Goal: Information Seeking & Learning: Learn about a topic

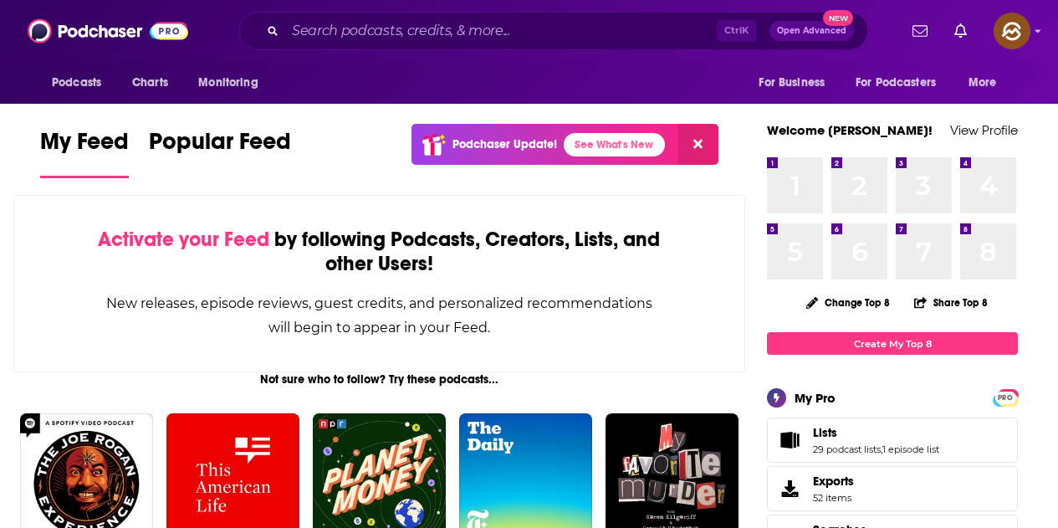
click at [422, 39] on input "Search podcasts, credits, & more..." at bounding box center [500, 31] width 431 height 27
click at [354, 28] on input "Search podcasts, credits, & more..." at bounding box center [500, 31] width 431 height 27
click at [399, 38] on input "Search podcasts, credits, & more..." at bounding box center [500, 31] width 431 height 27
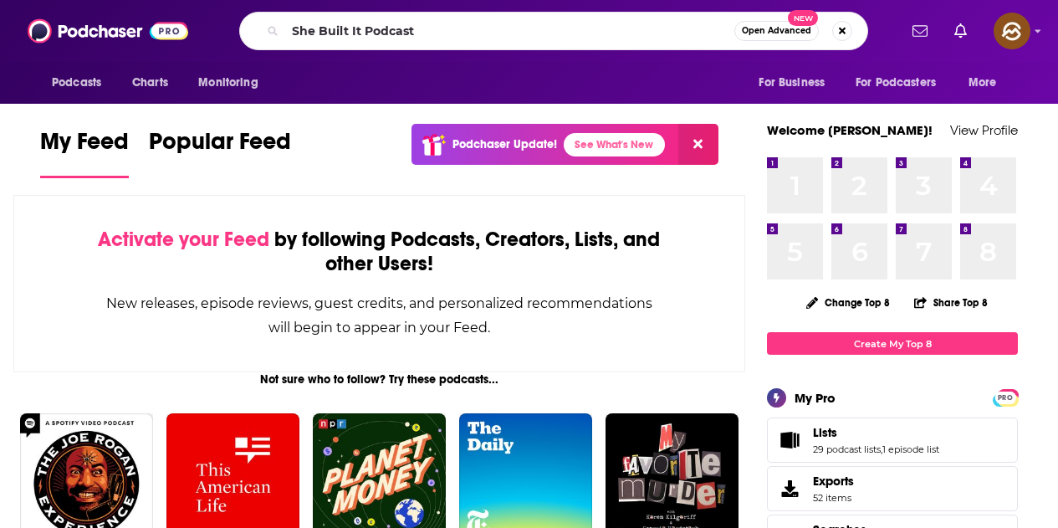
type input "She Built It Podcast"
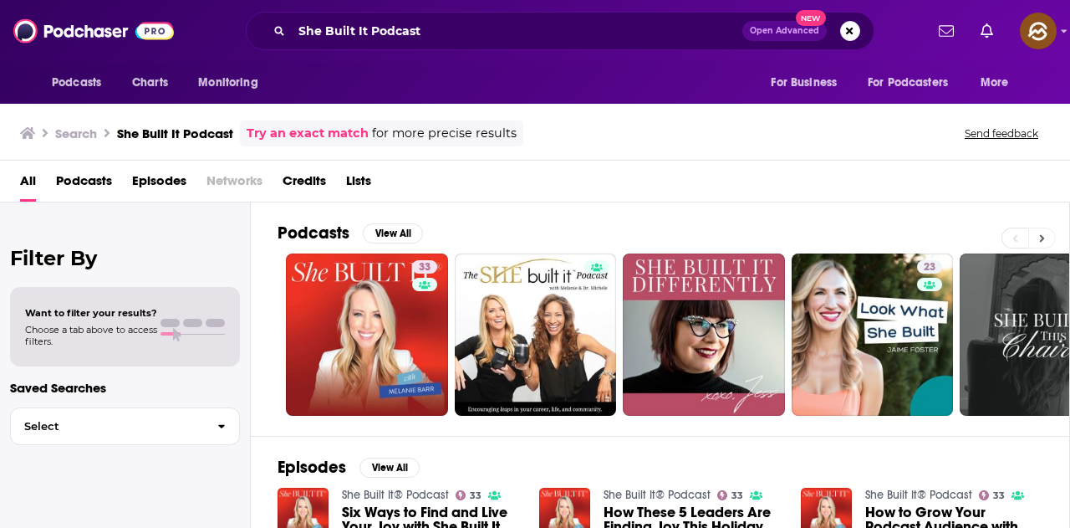
click at [1047, 242] on button at bounding box center [1042, 237] width 28 height 21
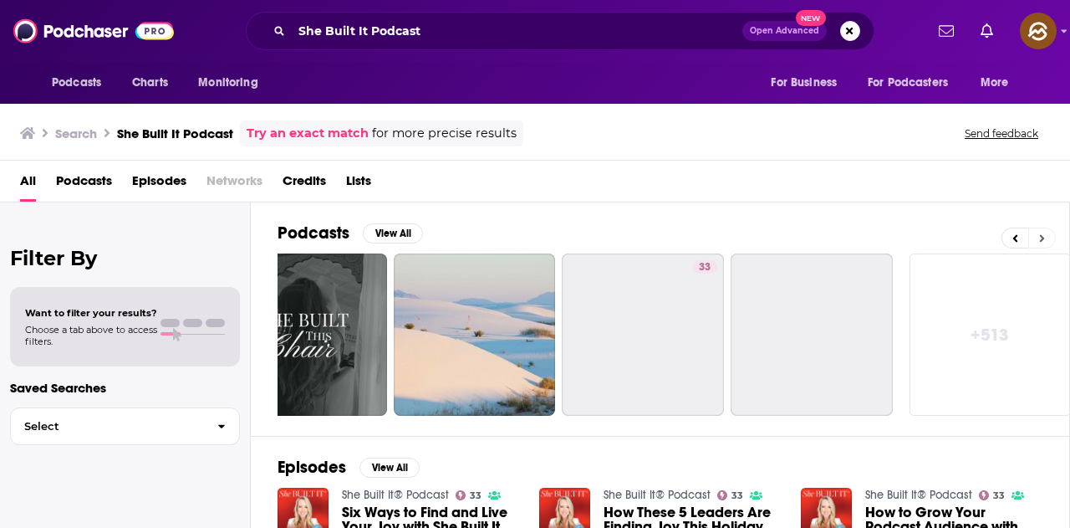
scroll to position [0, 743]
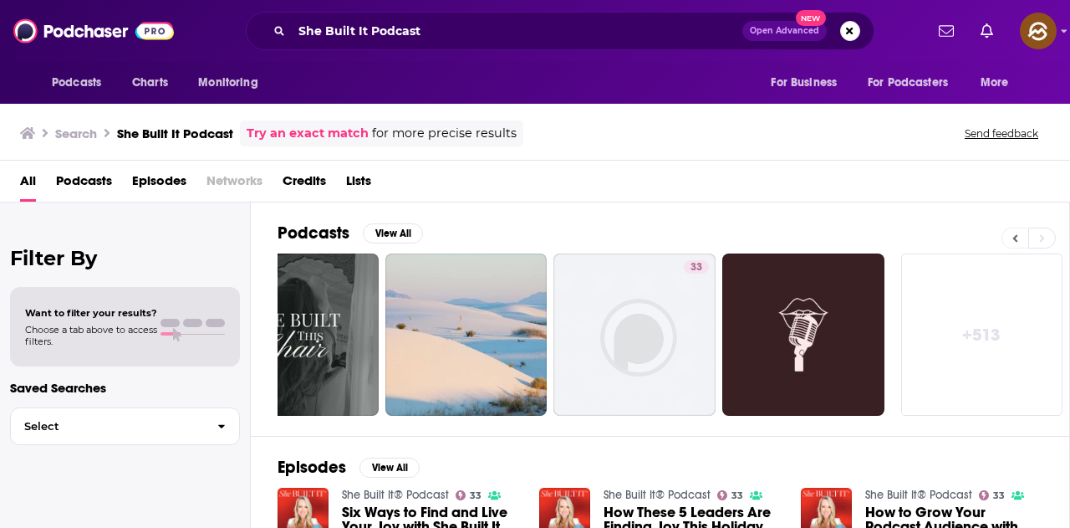
click at [1018, 240] on button at bounding box center [1015, 237] width 27 height 21
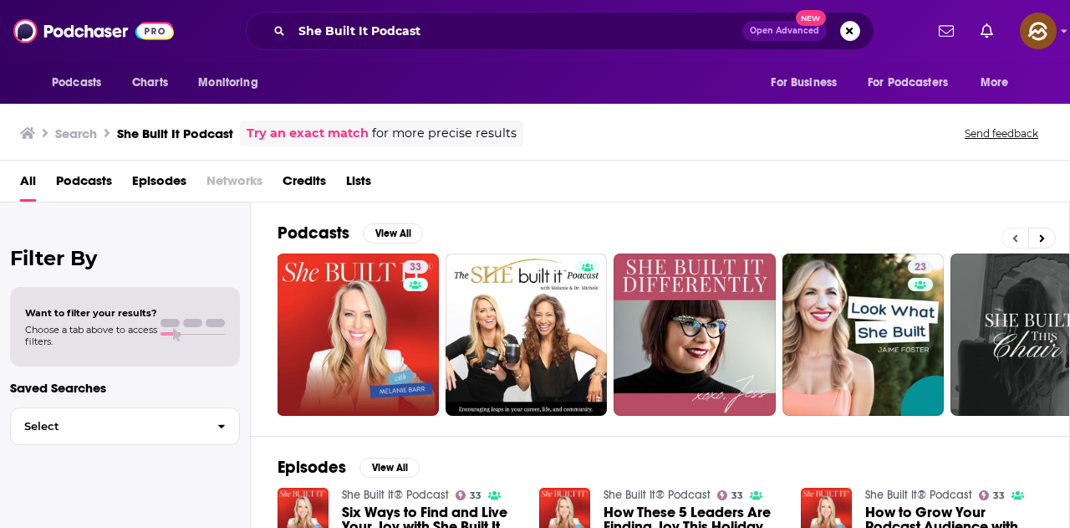
scroll to position [0, 0]
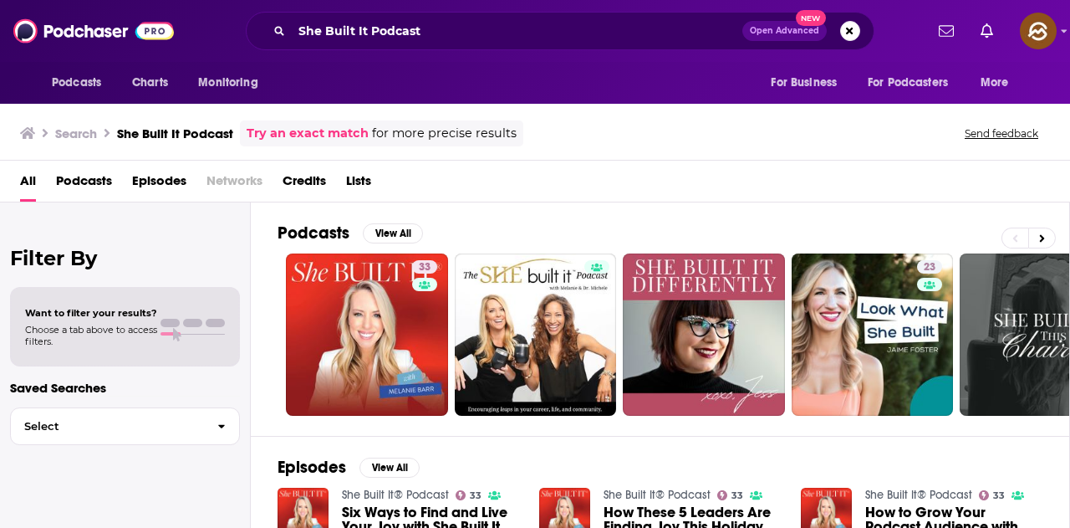
click at [861, 28] on div "She Built It Podcast Open Advanced New" at bounding box center [560, 31] width 629 height 38
click at [853, 36] on button "Search podcasts, credits, & more..." at bounding box center [850, 31] width 20 height 20
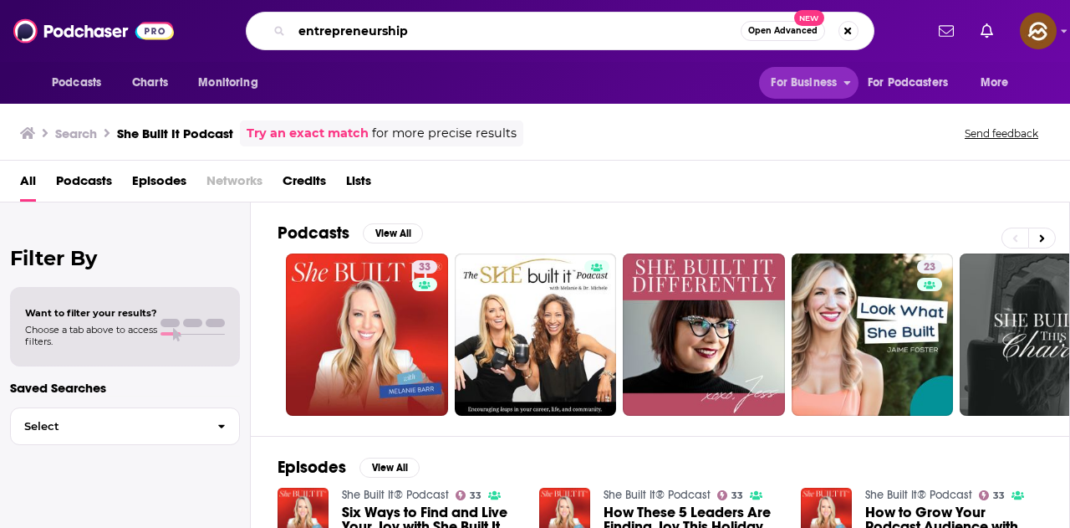
type input "entrepreneurship"
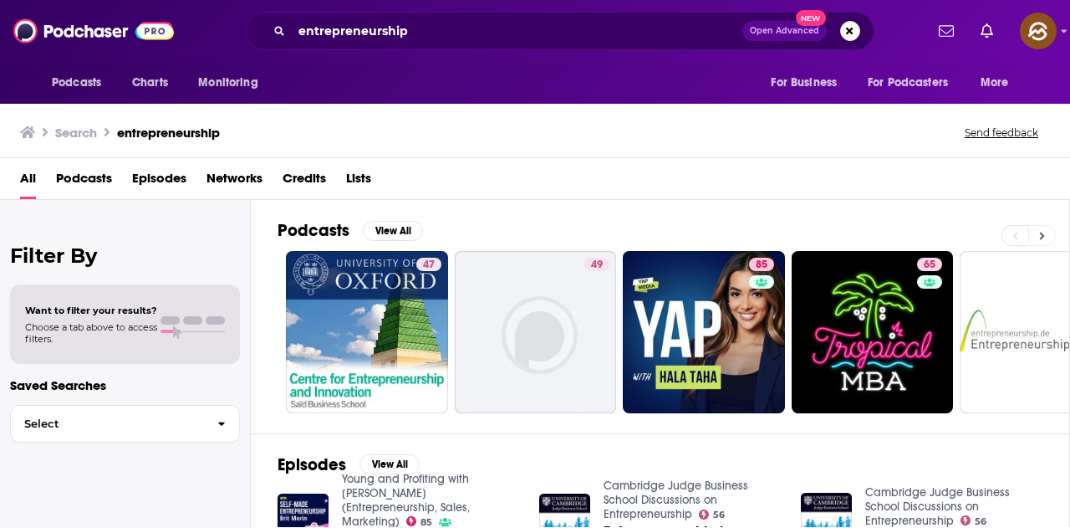
click at [1047, 238] on button at bounding box center [1042, 235] width 28 height 21
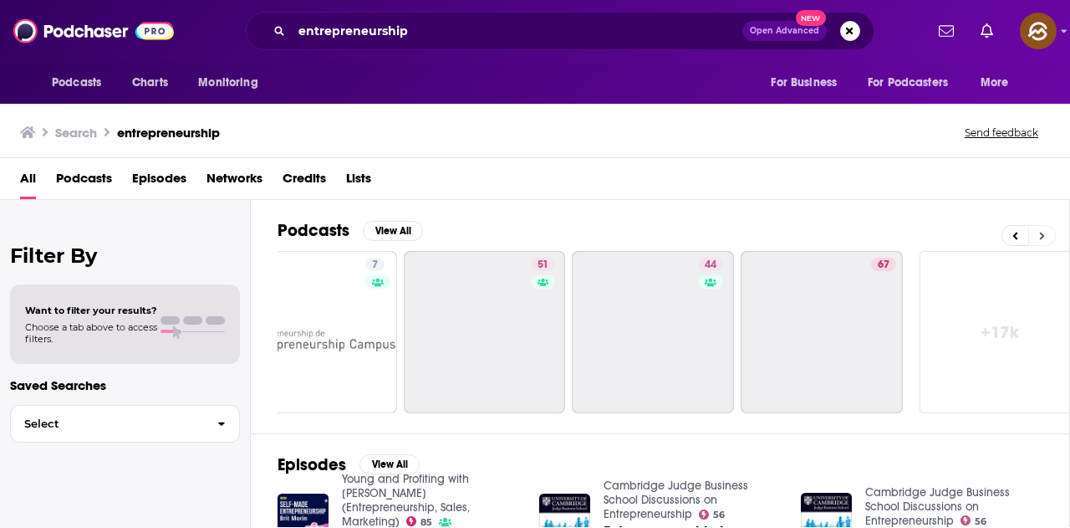
scroll to position [0, 743]
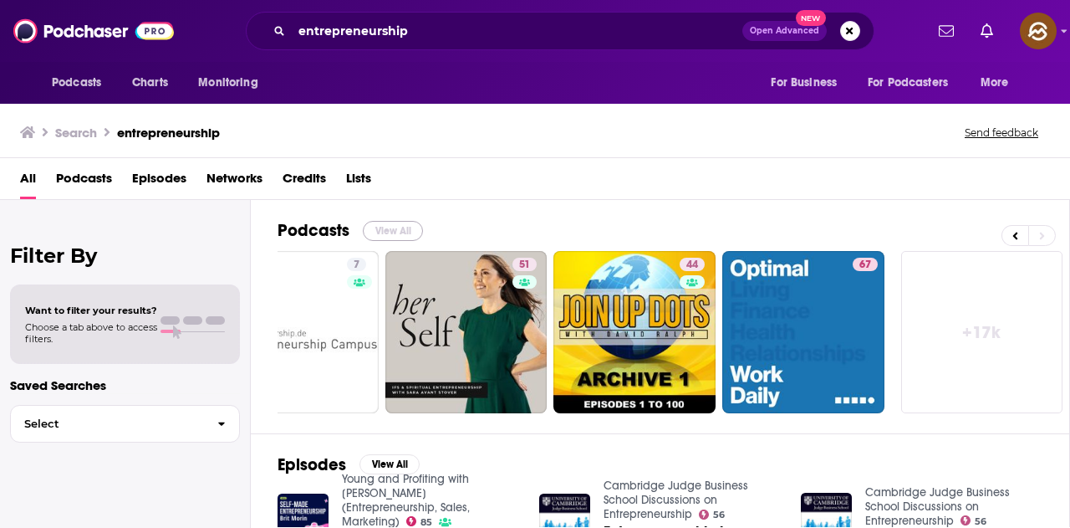
click at [385, 229] on button "View All" at bounding box center [393, 231] width 60 height 20
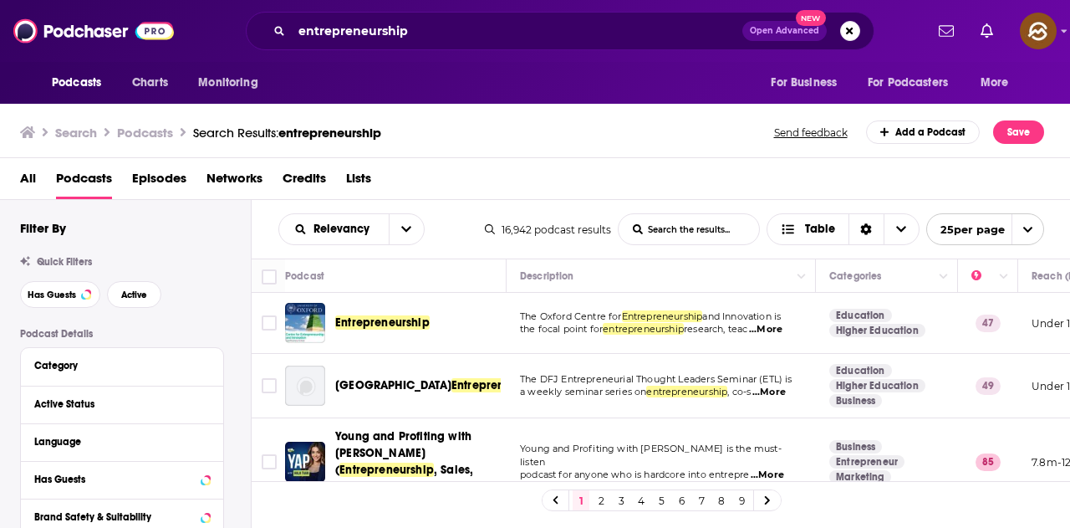
click at [782, 325] on span "...More" at bounding box center [765, 329] width 33 height 13
click at [615, 116] on div "Search Podcasts Search Results: entrepreneurship Send feedback Add a Podcast Sa…" at bounding box center [535, 129] width 1071 height 58
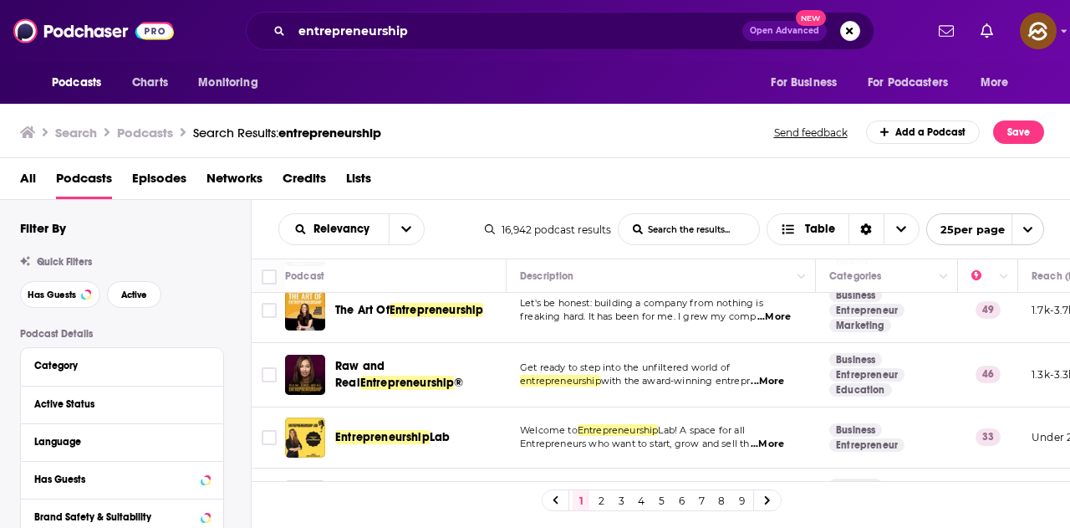
scroll to position [585, 0]
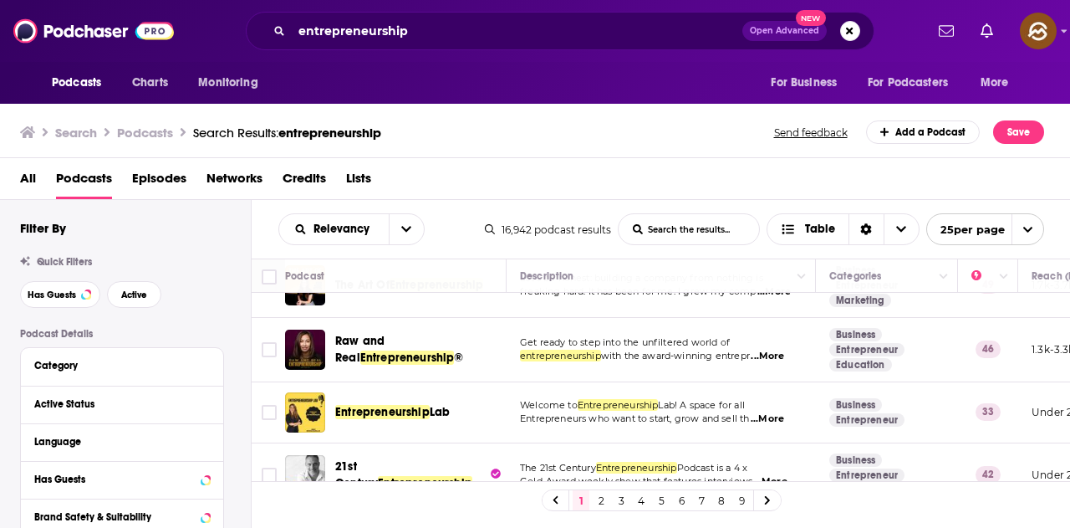
click at [772, 349] on span "...More" at bounding box center [767, 355] width 33 height 13
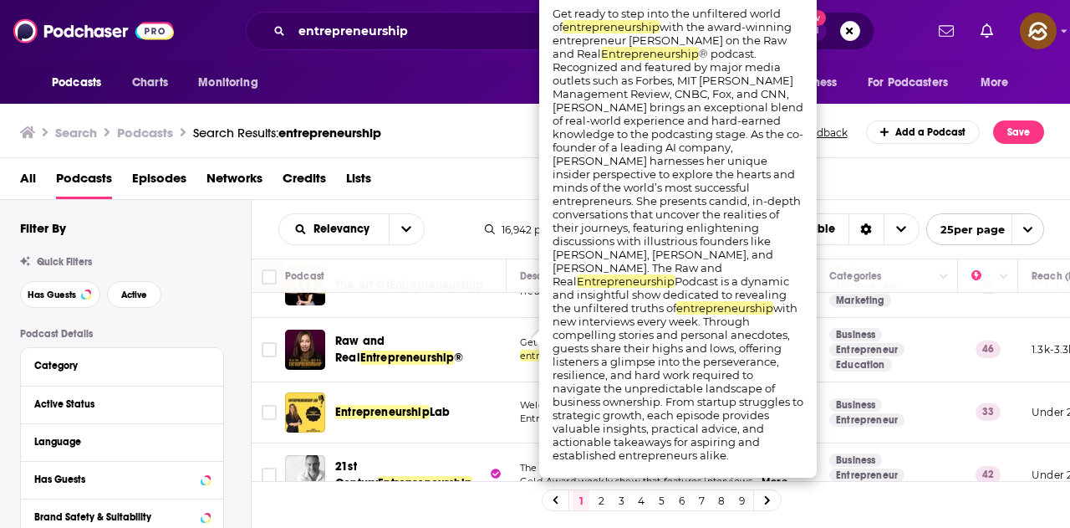
click at [845, 166] on div "All Podcasts Episodes Networks Credits Lists" at bounding box center [538, 182] width 1037 height 34
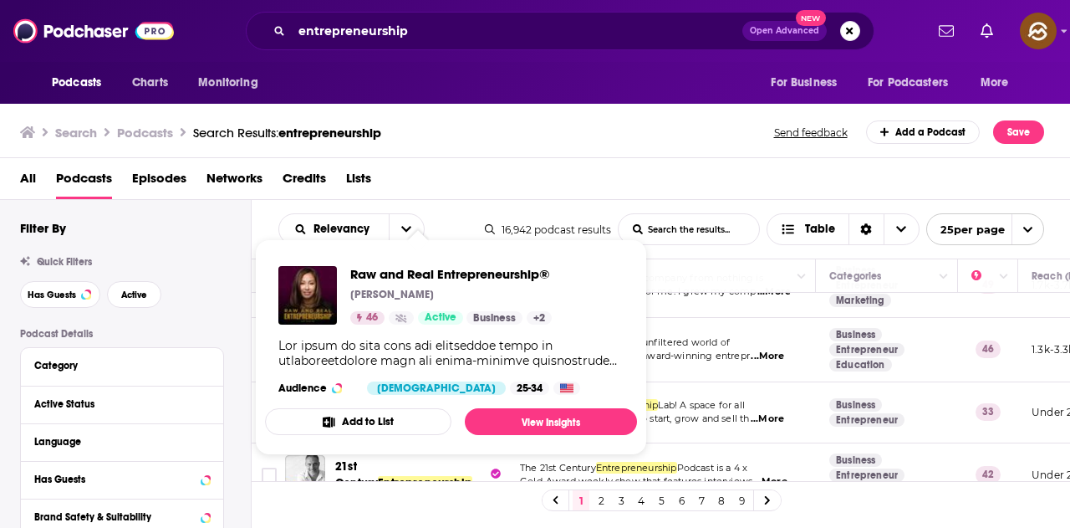
click at [669, 192] on div "All Podcasts Episodes Networks Credits Lists" at bounding box center [538, 182] width 1037 height 34
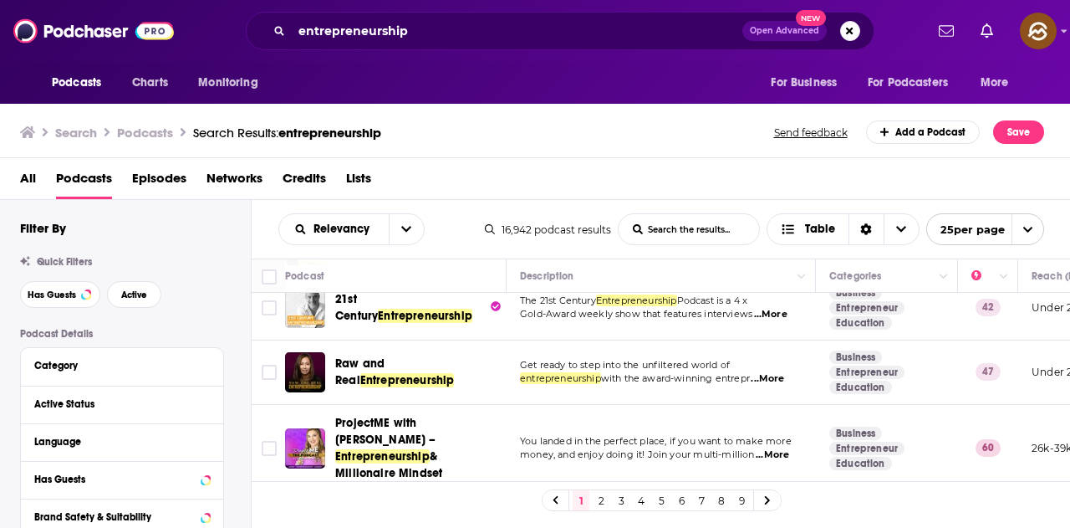
scroll to position [836, 0]
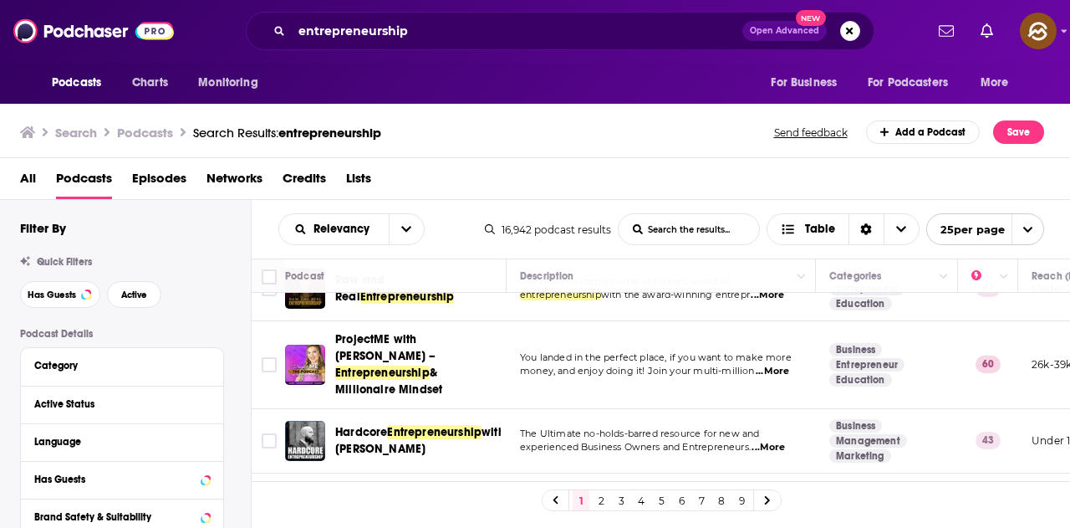
click at [640, 120] on div "Search Podcasts Search Results: entrepreneurship Send feedback Add a Podcast Sa…" at bounding box center [535, 129] width 1071 height 58
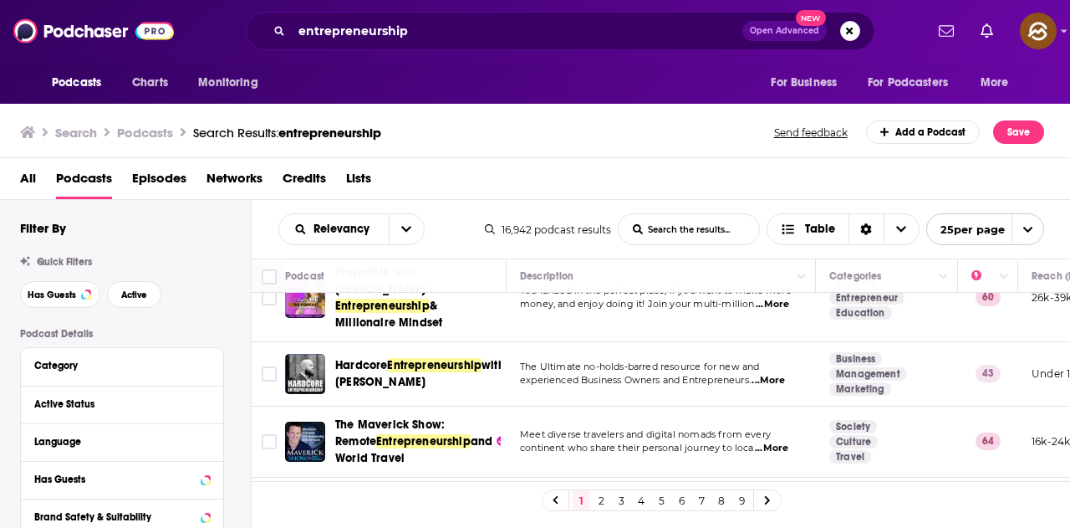
scroll to position [920, 0]
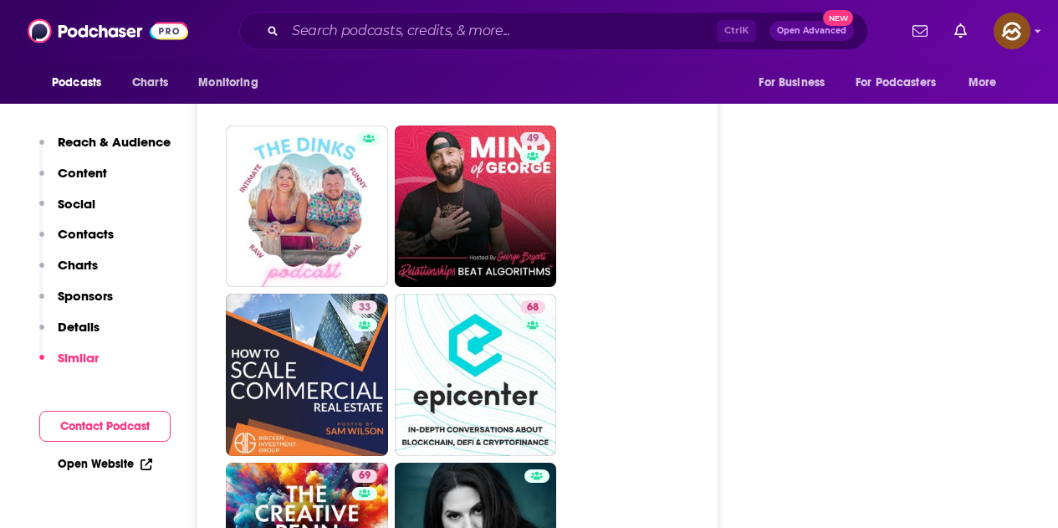
scroll to position [7022, 0]
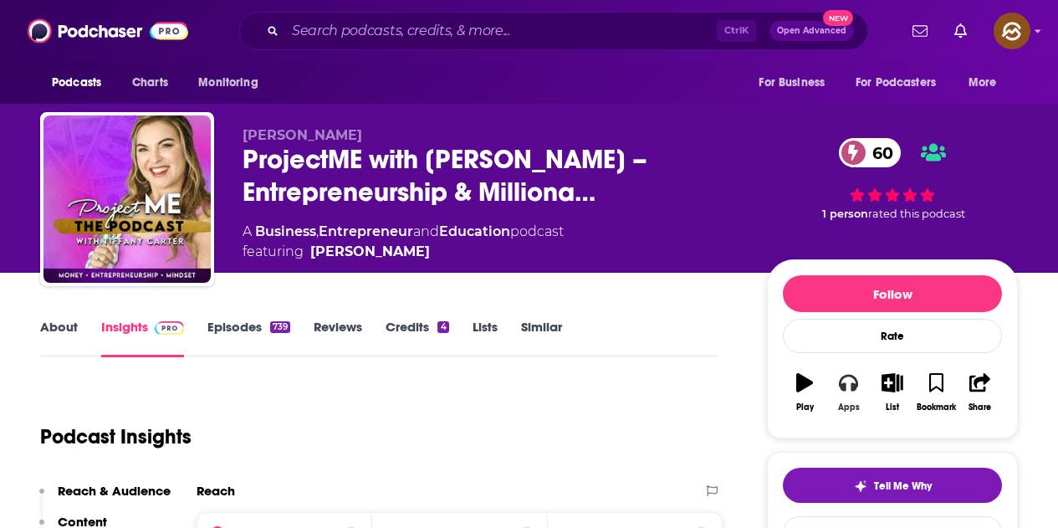
click at [850, 379] on icon "button" at bounding box center [847, 382] width 18 height 18
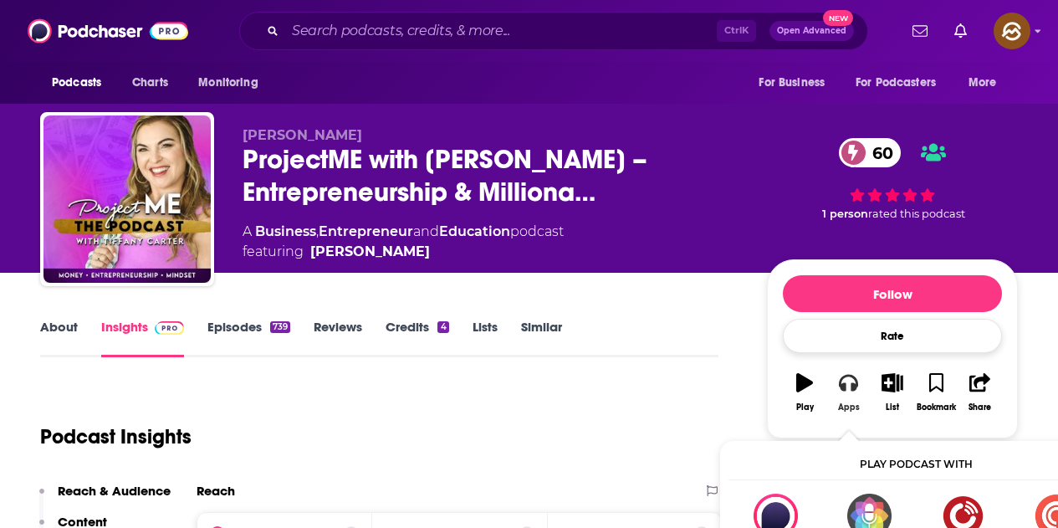
scroll to position [84, 0]
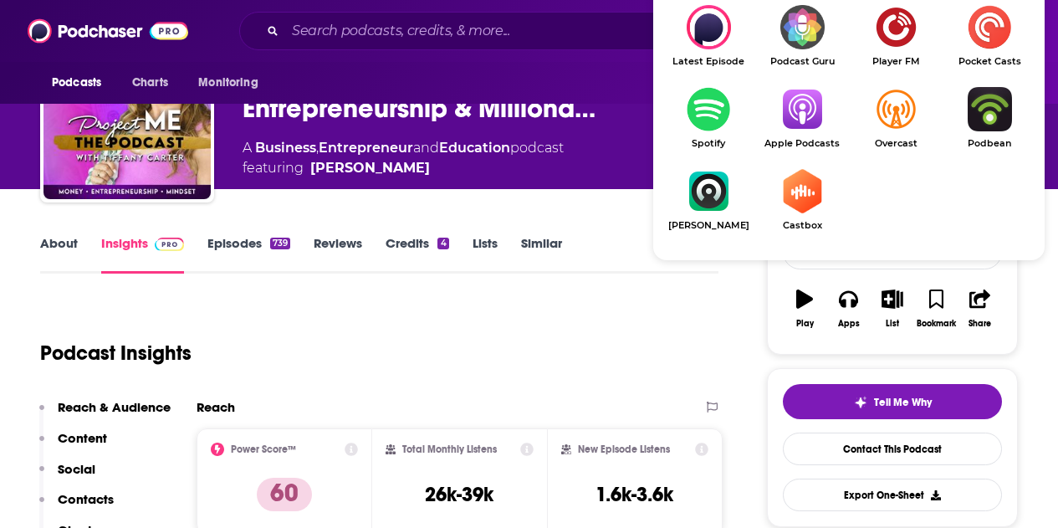
click at [799, 121] on img "Show Listen On dropdown" at bounding box center [802, 109] width 94 height 44
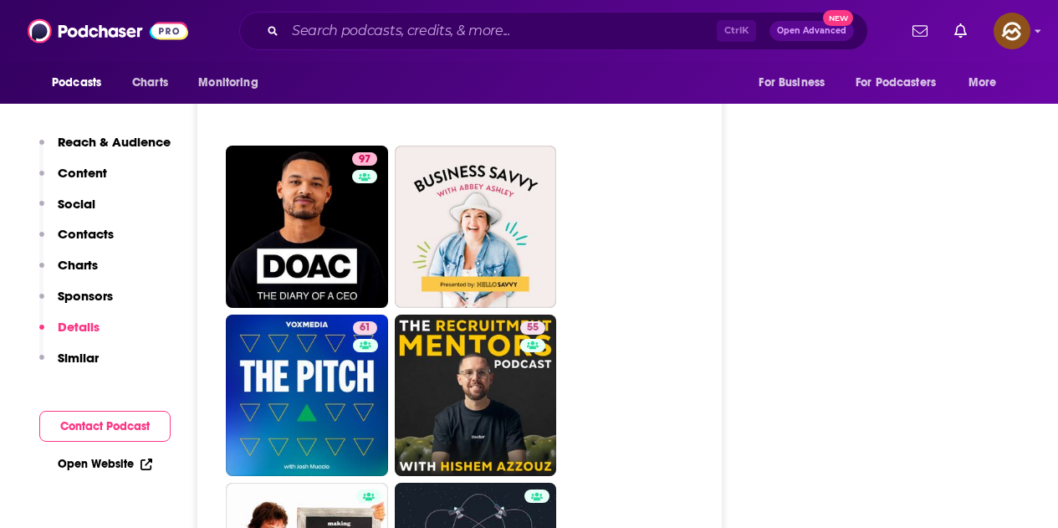
scroll to position [7775, 0]
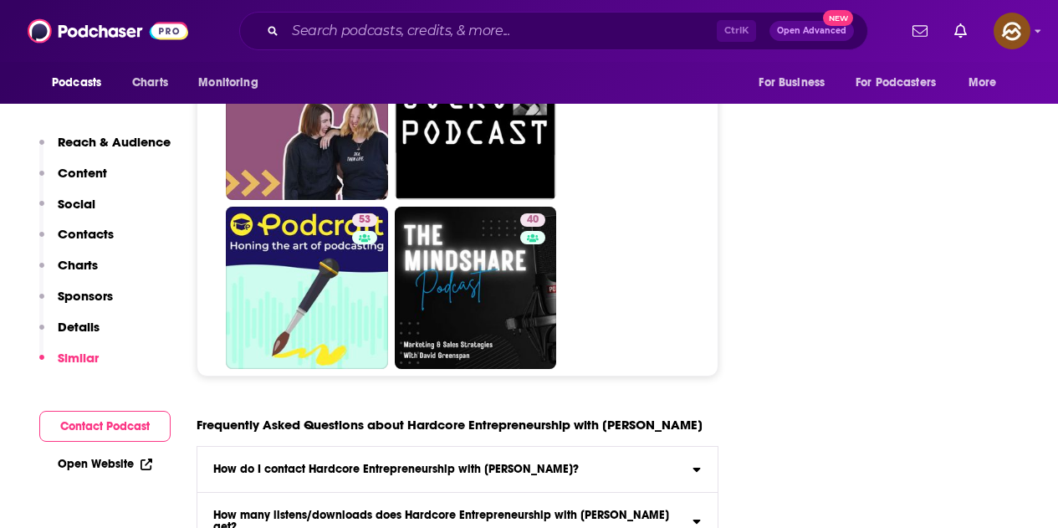
scroll to position [6604, 0]
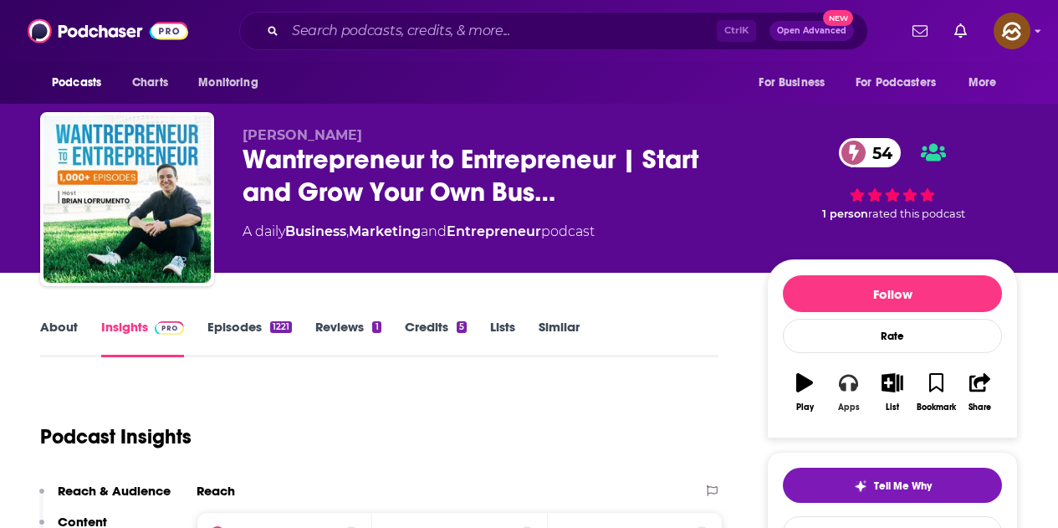
click at [837, 392] on button "Apps" at bounding box center [847, 392] width 43 height 60
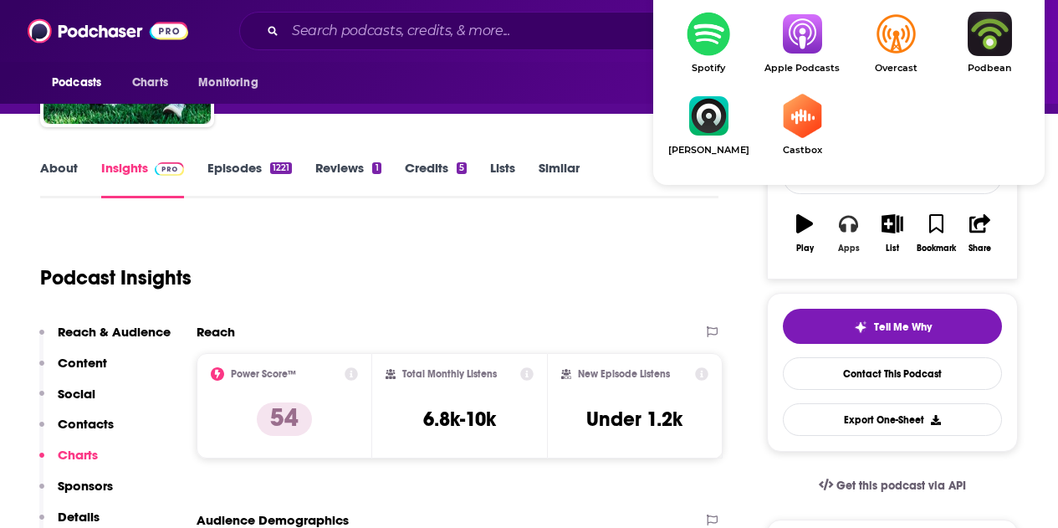
scroll to position [167, 0]
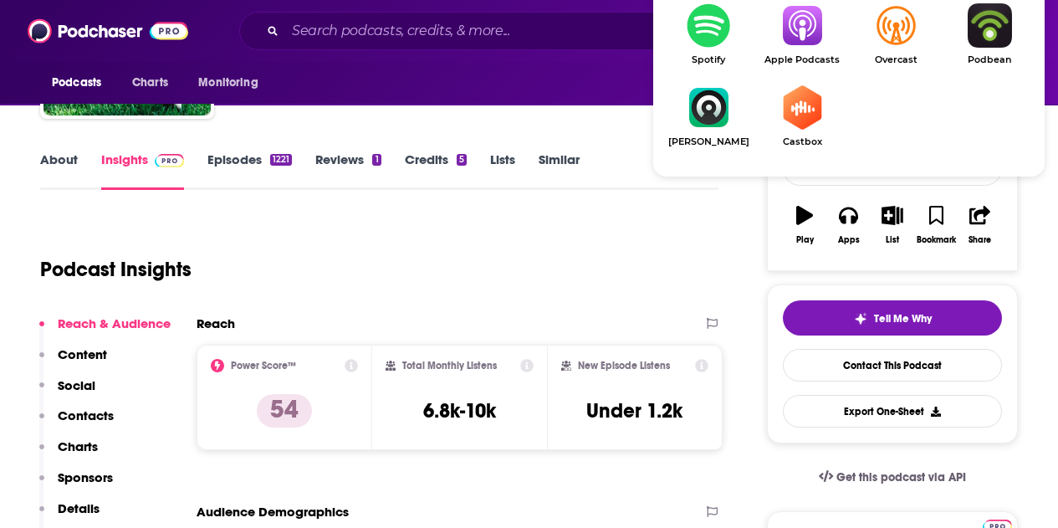
click at [803, 51] on link "Apple Podcasts" at bounding box center [802, 34] width 94 height 62
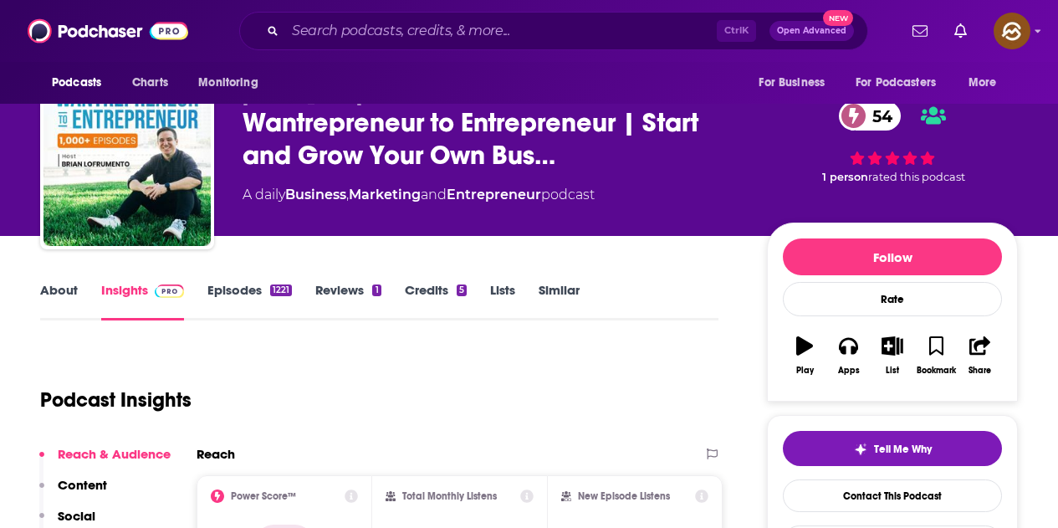
scroll to position [0, 0]
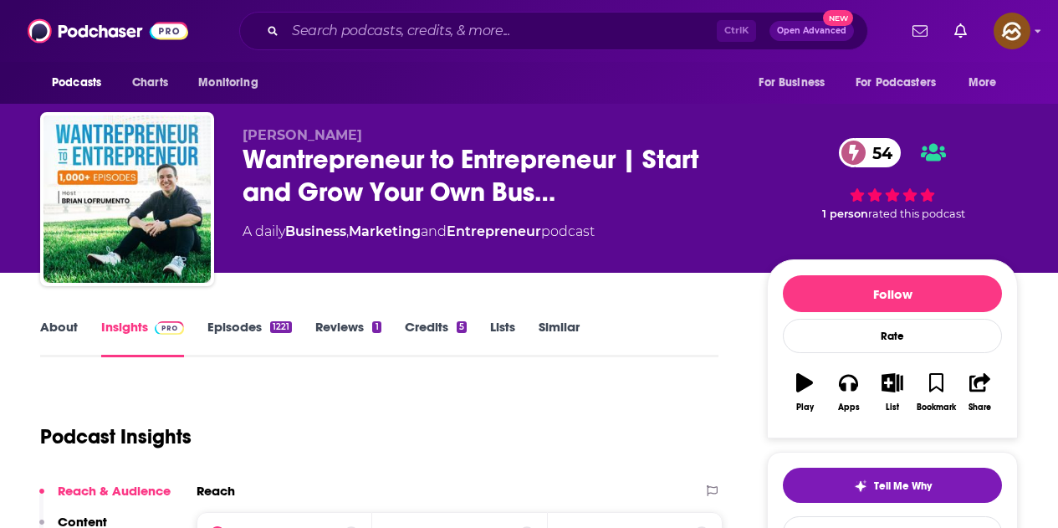
drag, startPoint x: 238, startPoint y: 134, endPoint x: 368, endPoint y: 136, distance: 129.6
click at [368, 136] on div "Brian Lofrumento Wantrepreneur to Entrepreneur | Start and Grow Your Own Bus… 5…" at bounding box center [528, 202] width 977 height 181
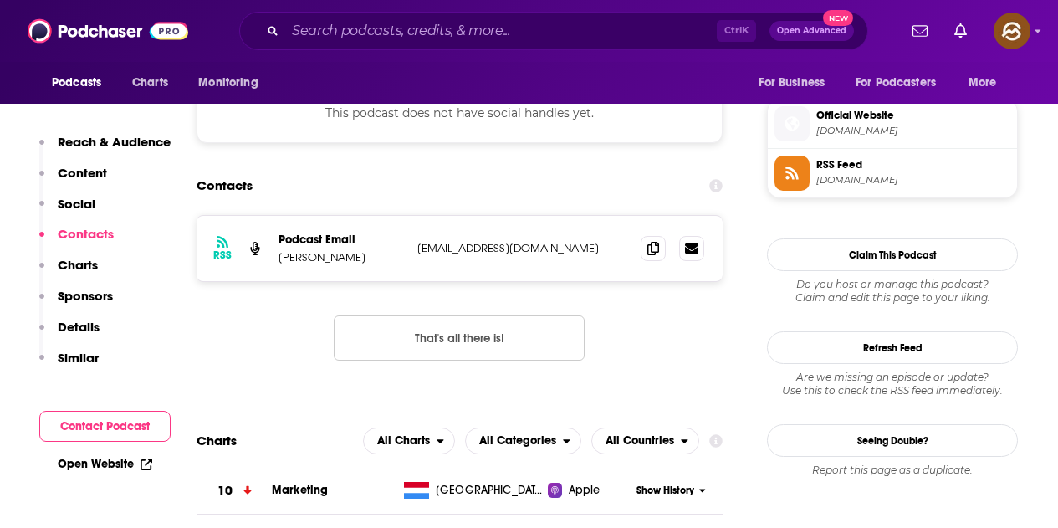
scroll to position [1505, 0]
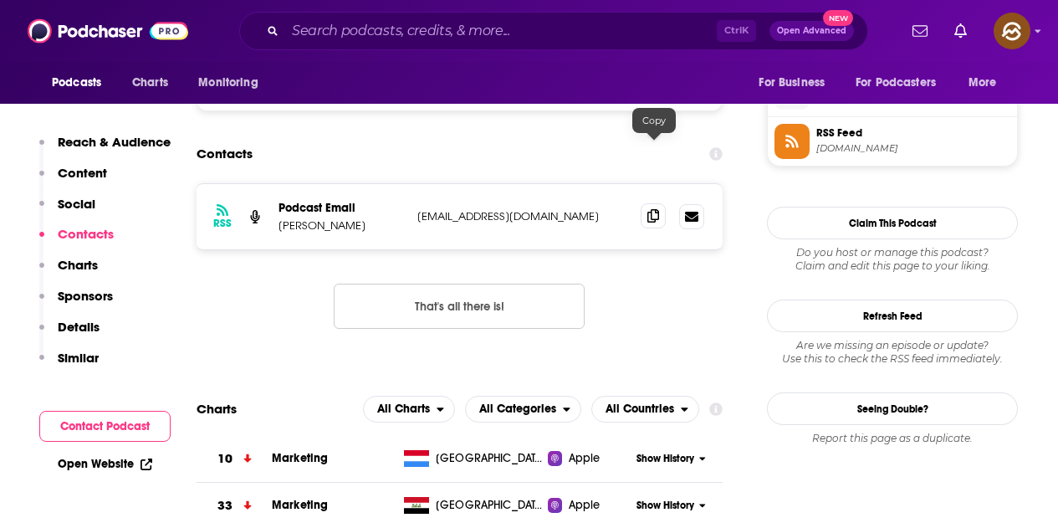
click at [648, 209] on icon at bounding box center [653, 215] width 12 height 13
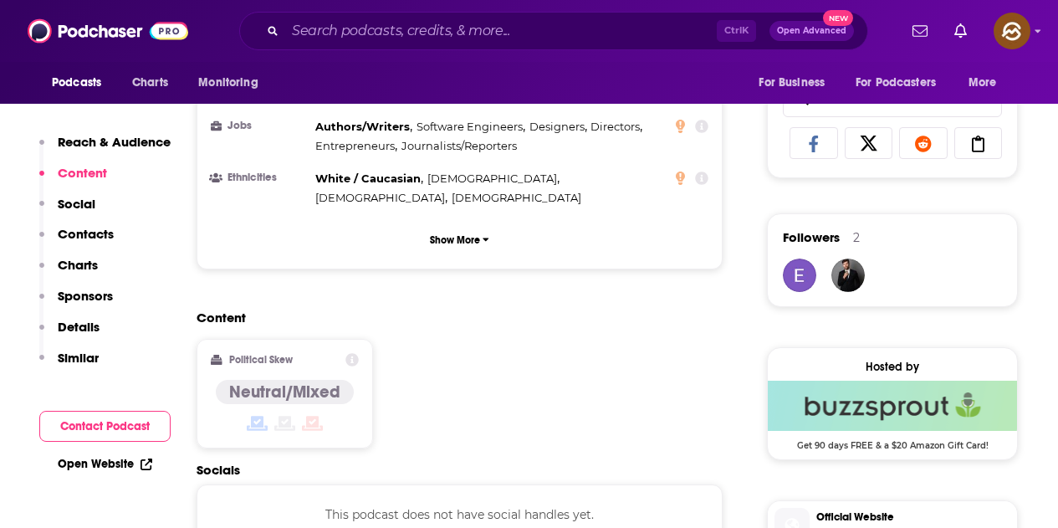
scroll to position [1003, 0]
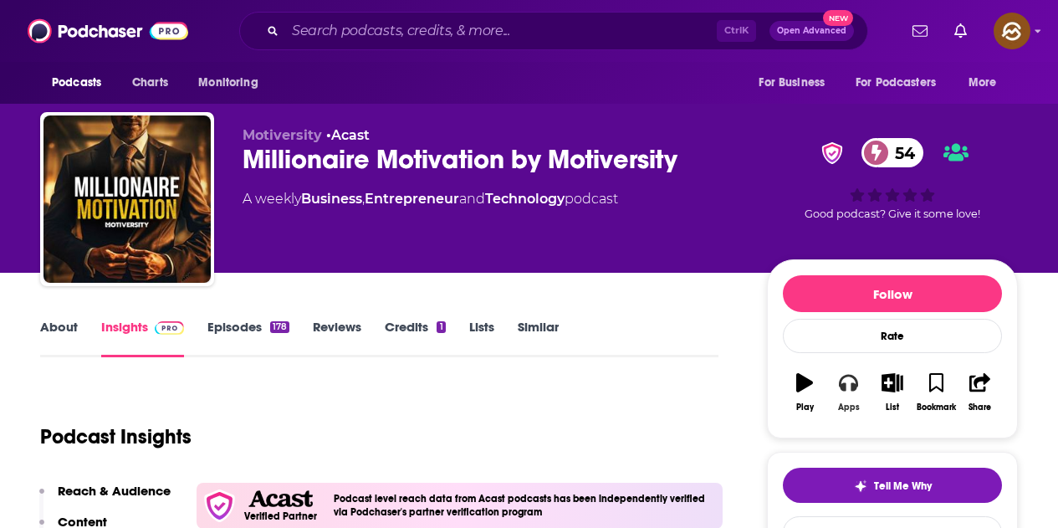
click at [857, 395] on button "Apps" at bounding box center [847, 392] width 43 height 60
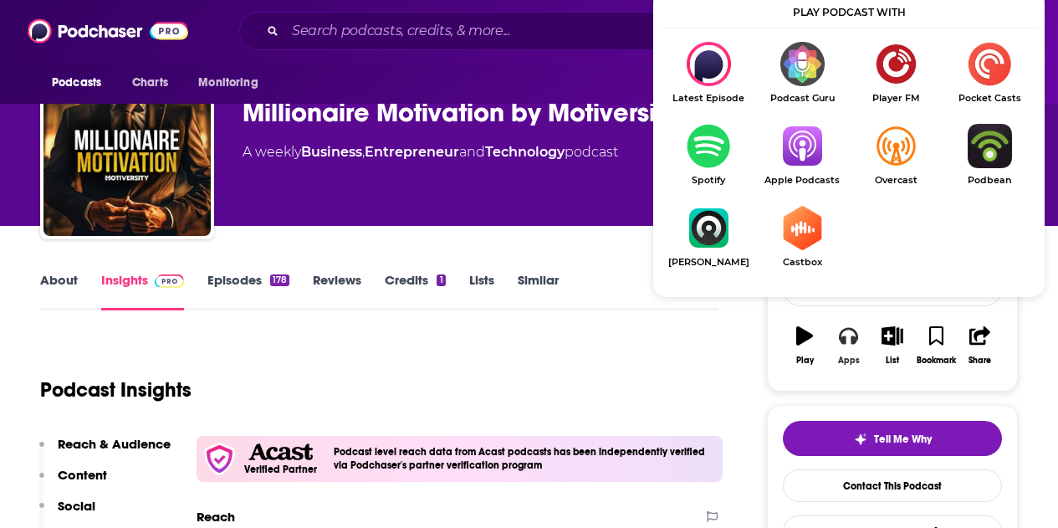
scroll to position [84, 0]
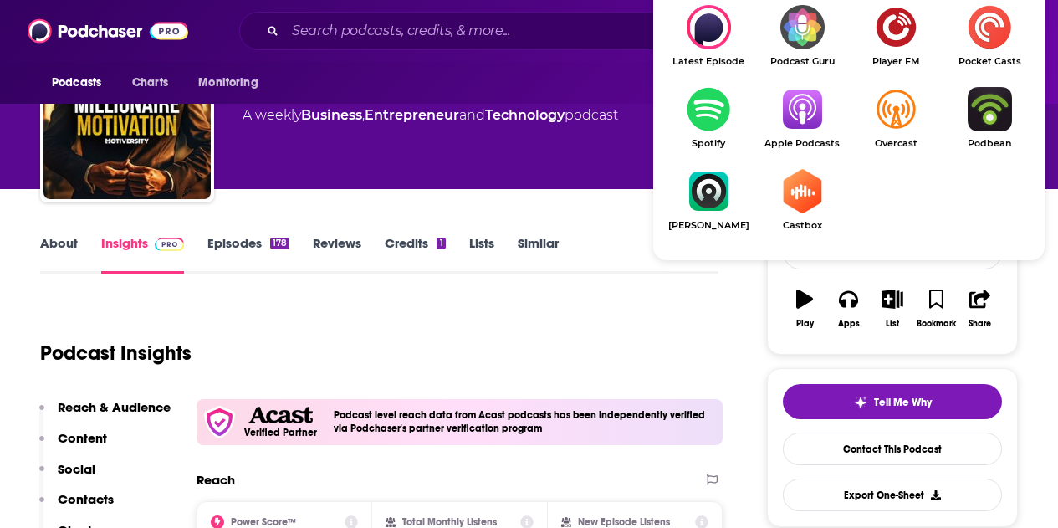
click at [801, 139] on span "Apple Podcasts" at bounding box center [802, 143] width 94 height 11
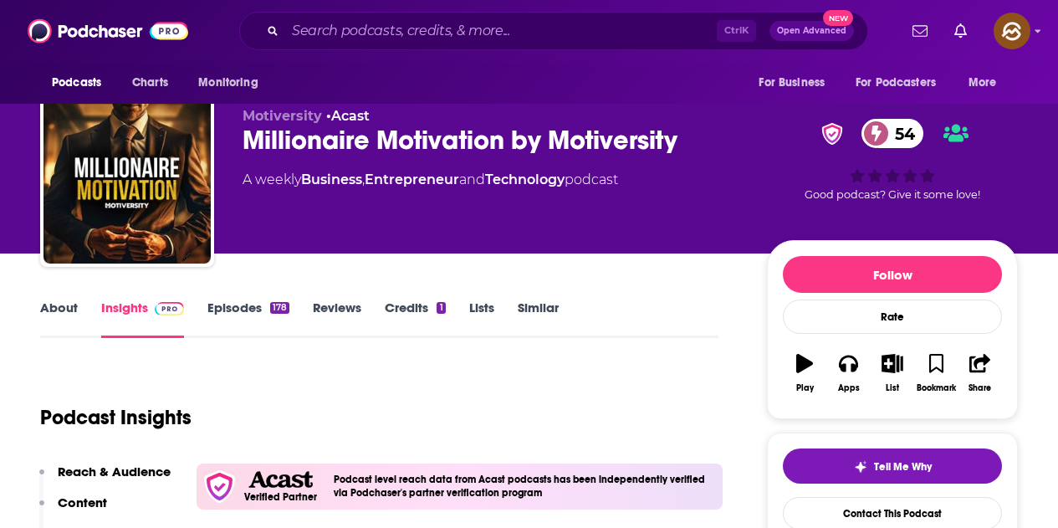
scroll to position [0, 0]
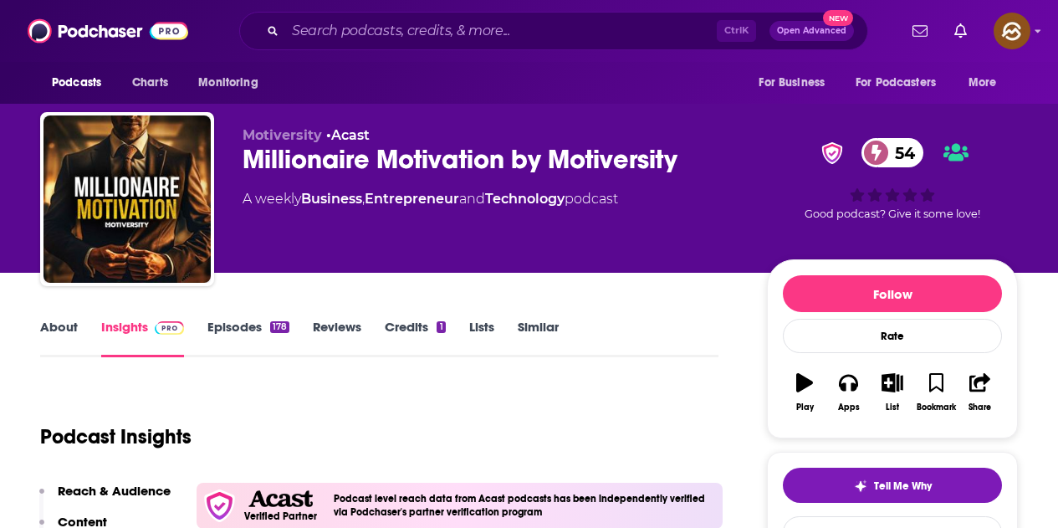
click at [377, 393] on div "Podcast Insights" at bounding box center [372, 426] width 665 height 85
